Goal: Task Accomplishment & Management: Use online tool/utility

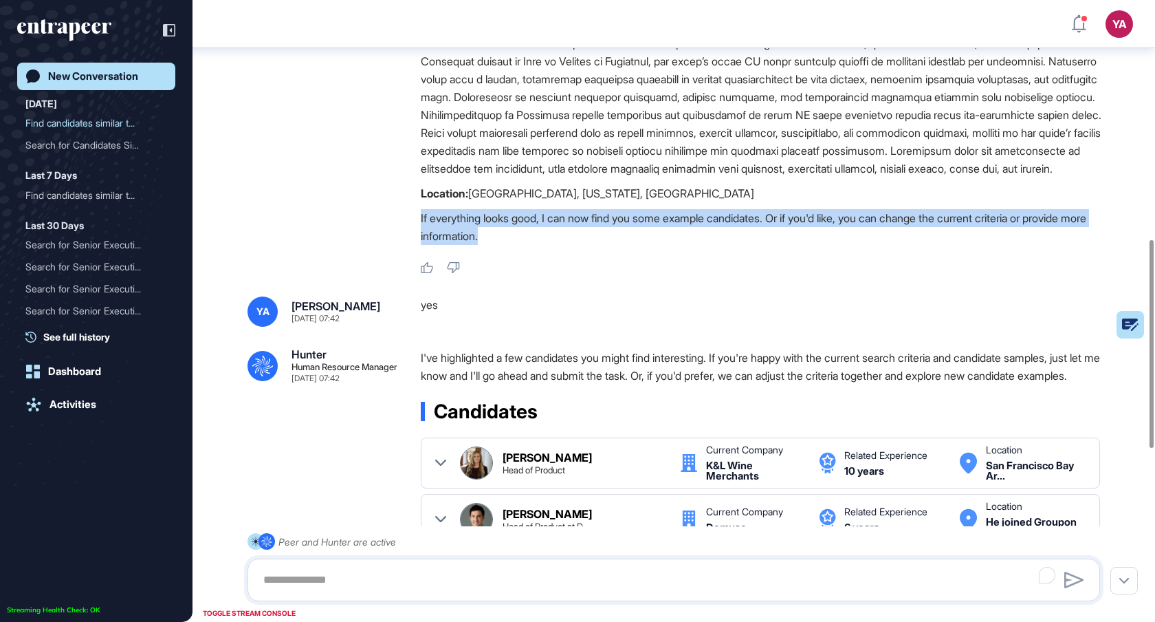
scroll to position [717, 0]
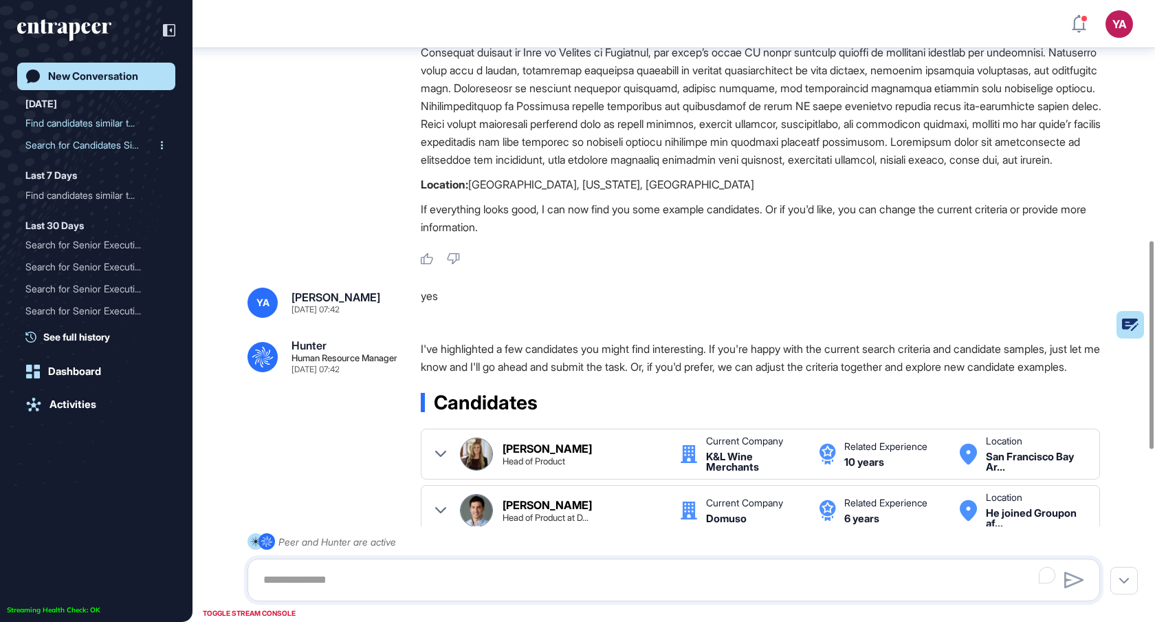
click at [62, 144] on div "Search for Candidates Sim..." at bounding box center [90, 145] width 131 height 22
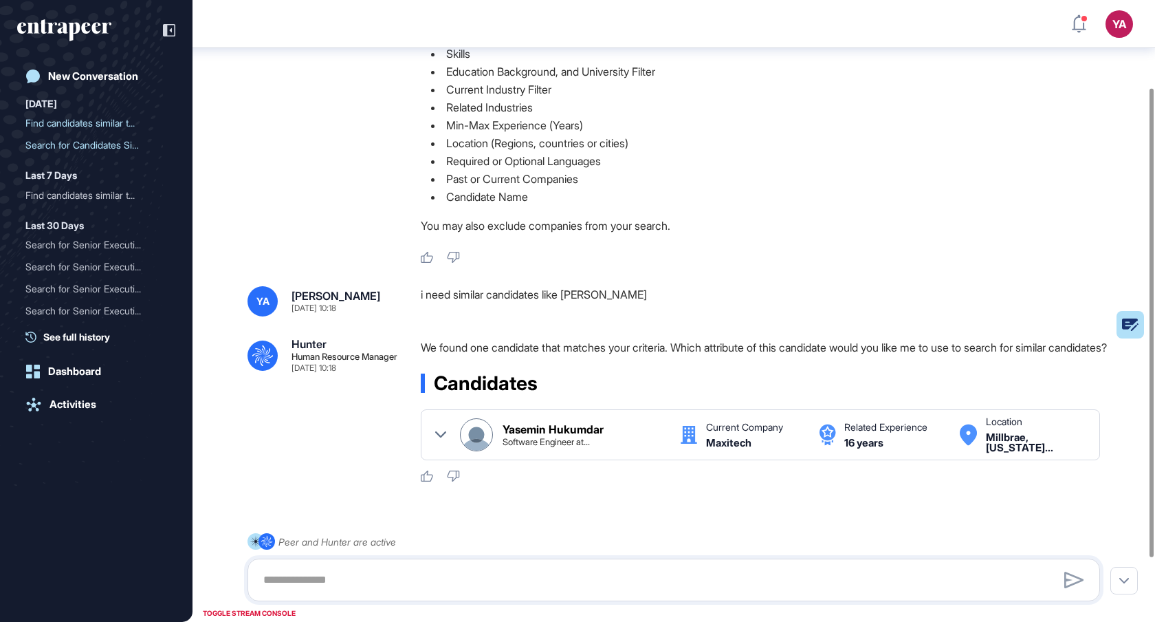
scroll to position [78, 0]
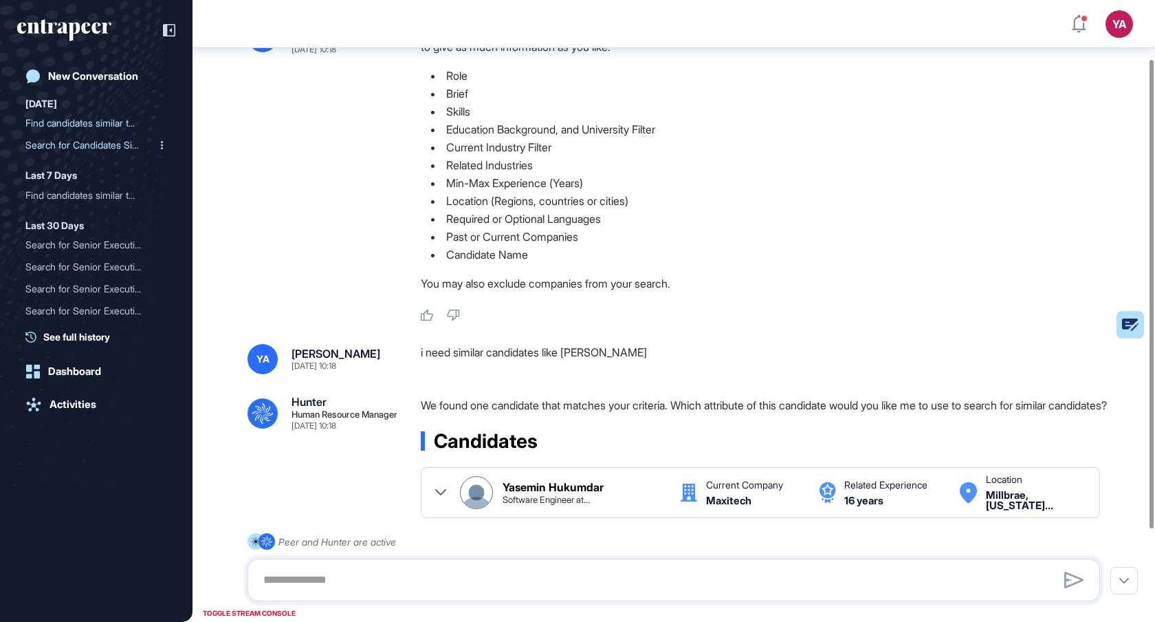
click at [109, 149] on div "Search for Candidates Sim..." at bounding box center [90, 145] width 131 height 22
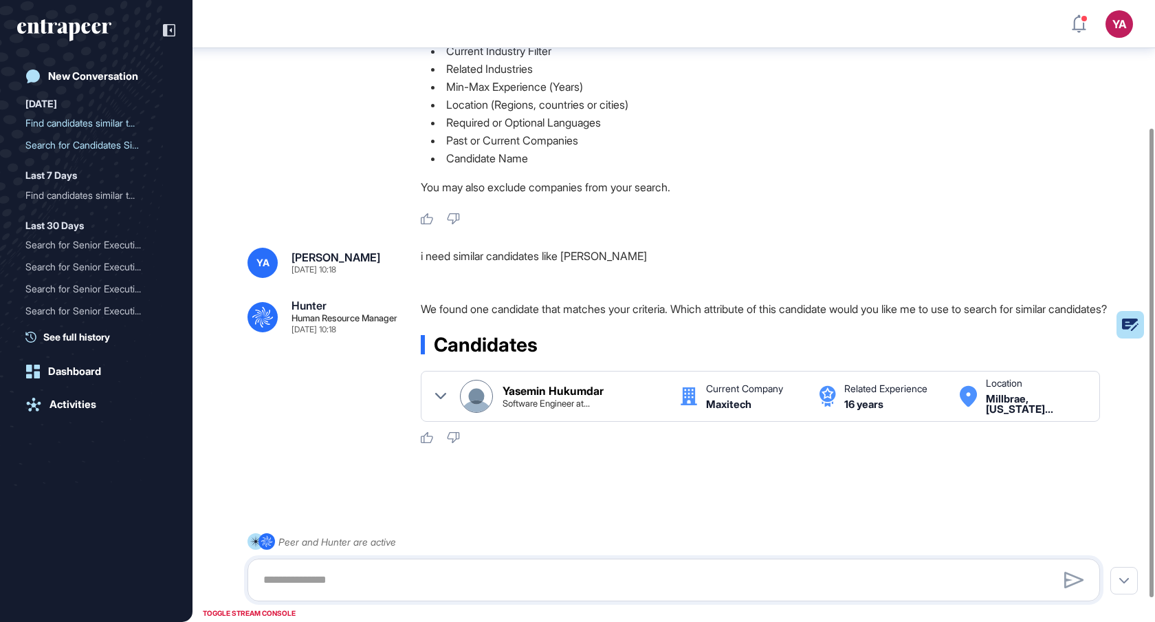
scroll to position [0, 0]
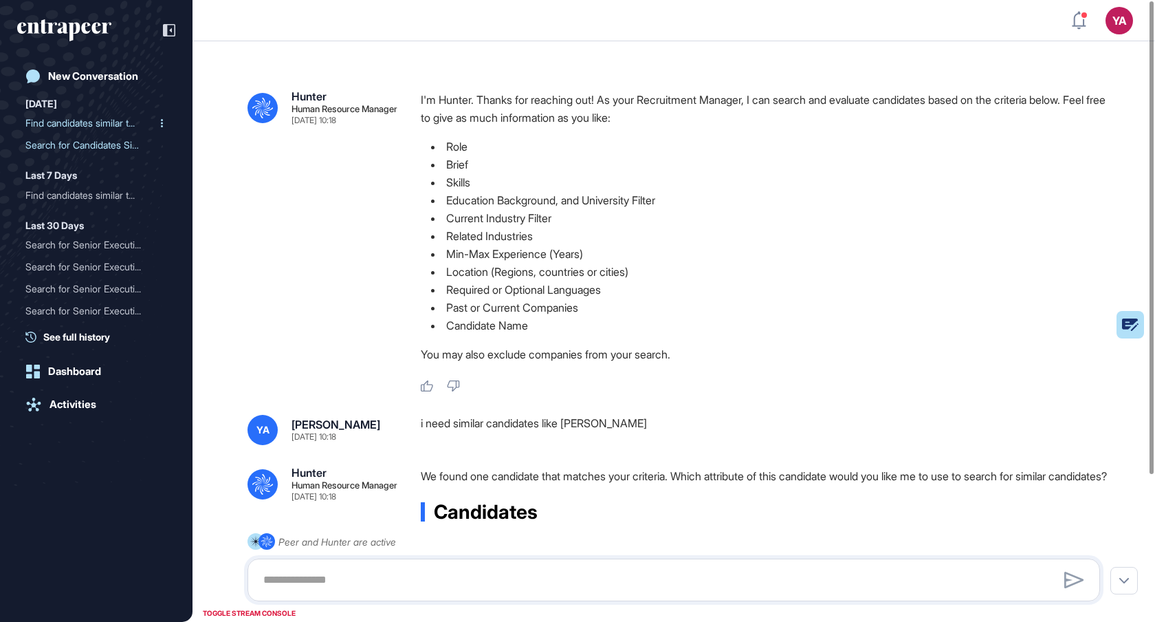
click at [69, 122] on div "Find candidates similar t..." at bounding box center [90, 123] width 131 height 22
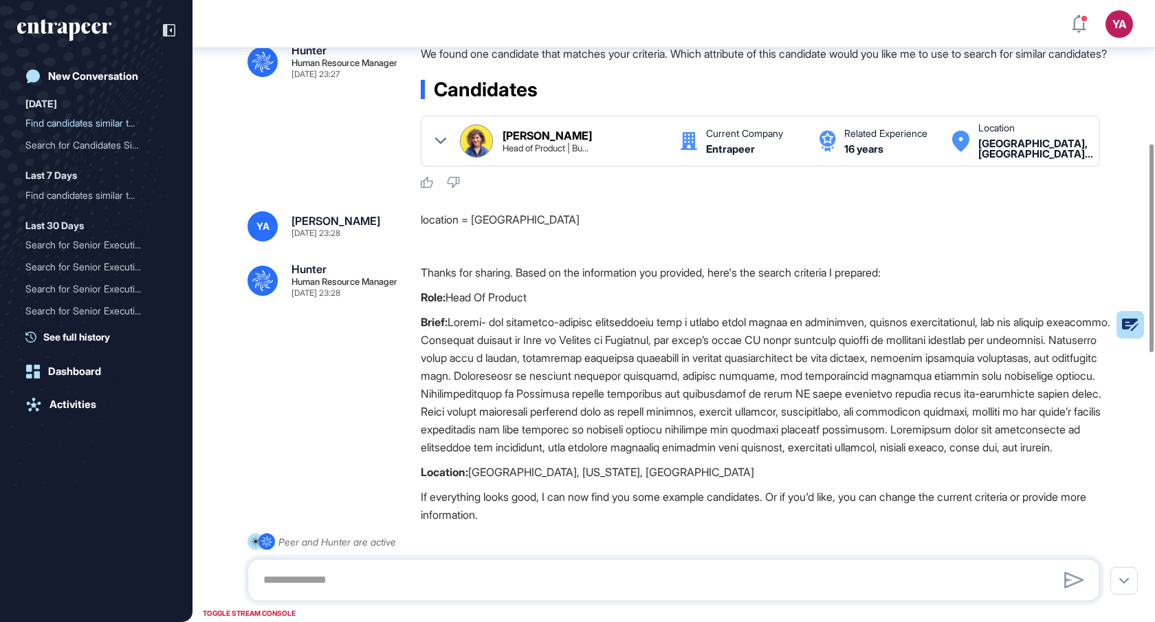
scroll to position [438, 0]
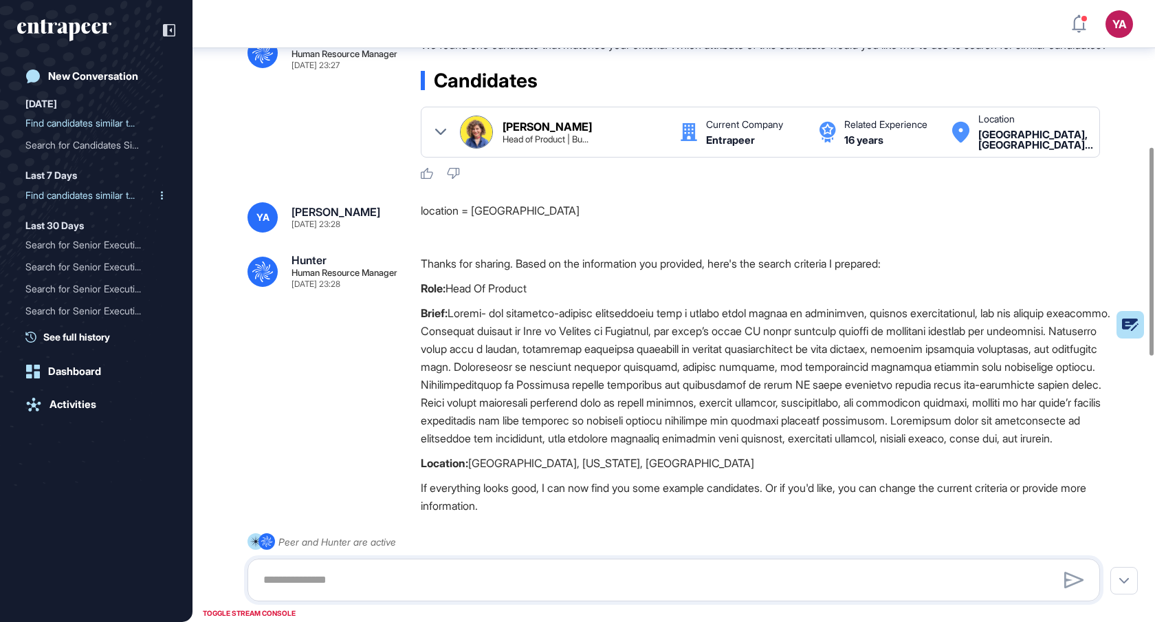
click at [77, 193] on div "Find candidates similar t..." at bounding box center [90, 195] width 131 height 22
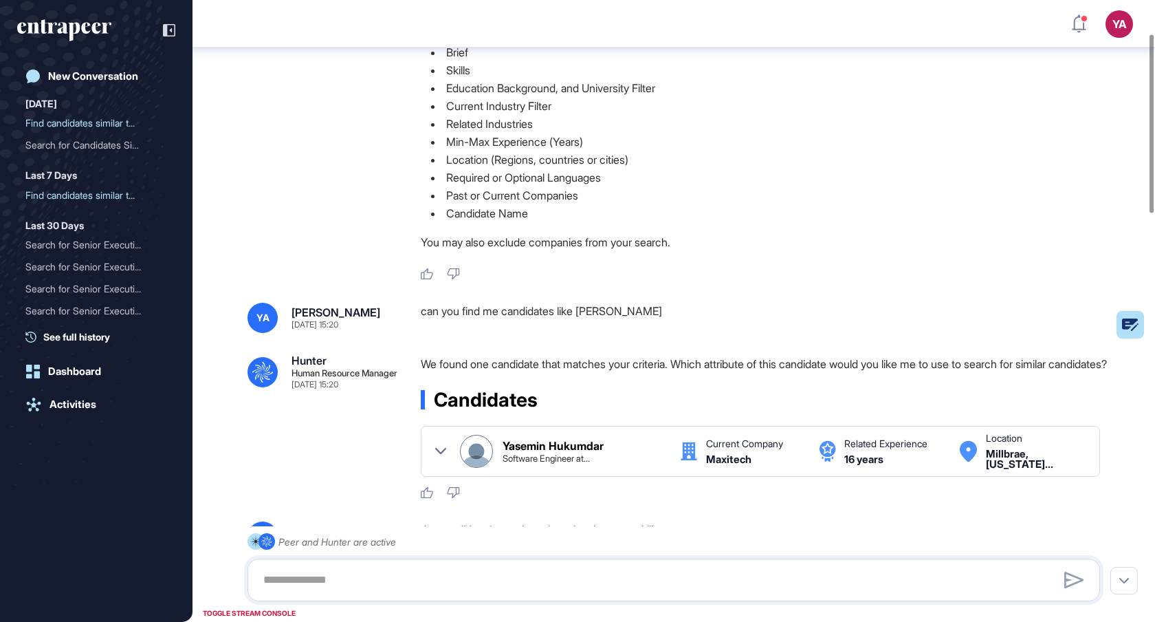
scroll to position [116, 0]
